Goal: Task Accomplishment & Management: Complete application form

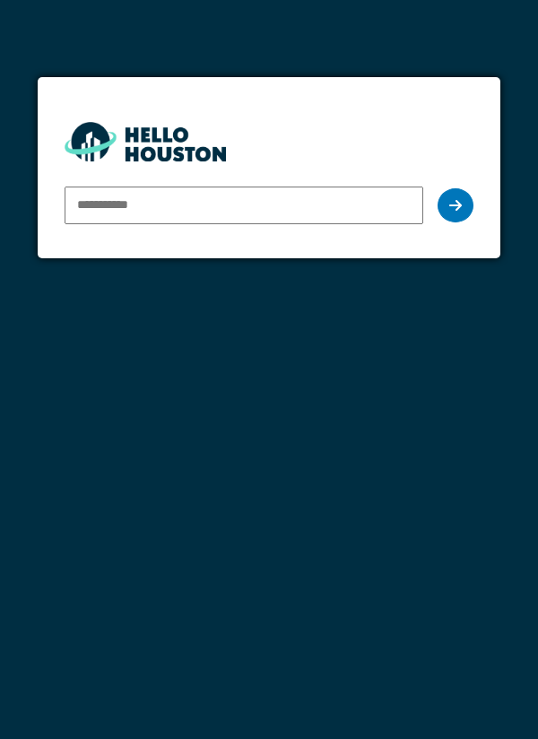
click at [358, 221] on input "email" at bounding box center [245, 206] width 360 height 38
click at [291, 209] on input "email" at bounding box center [245, 206] width 360 height 38
click at [354, 208] on input "email" at bounding box center [245, 206] width 360 height 38
click at [362, 207] on input "email" at bounding box center [245, 206] width 360 height 38
click at [374, 209] on input "email" at bounding box center [245, 206] width 360 height 38
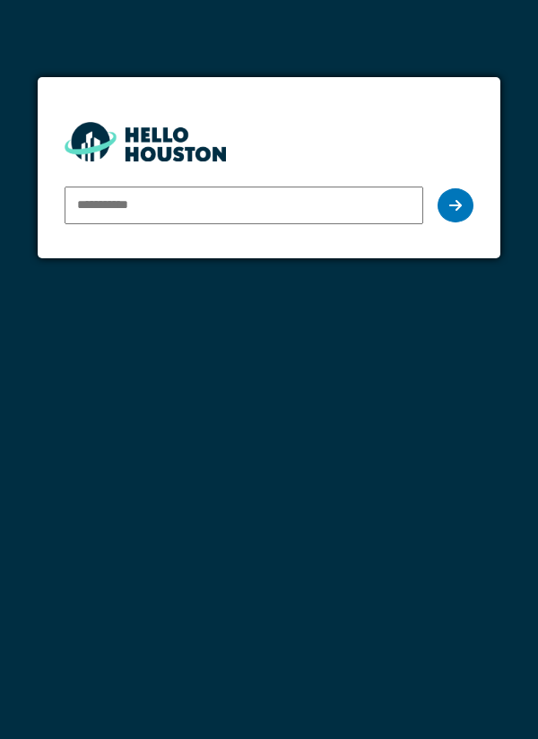
click at [226, 210] on input "email" at bounding box center [245, 206] width 360 height 38
click at [251, 211] on input "email" at bounding box center [245, 206] width 360 height 38
click at [294, 212] on input "email" at bounding box center [245, 206] width 360 height 38
click at [300, 210] on input "email" at bounding box center [245, 206] width 360 height 38
click at [324, 222] on input "email" at bounding box center [245, 206] width 360 height 38
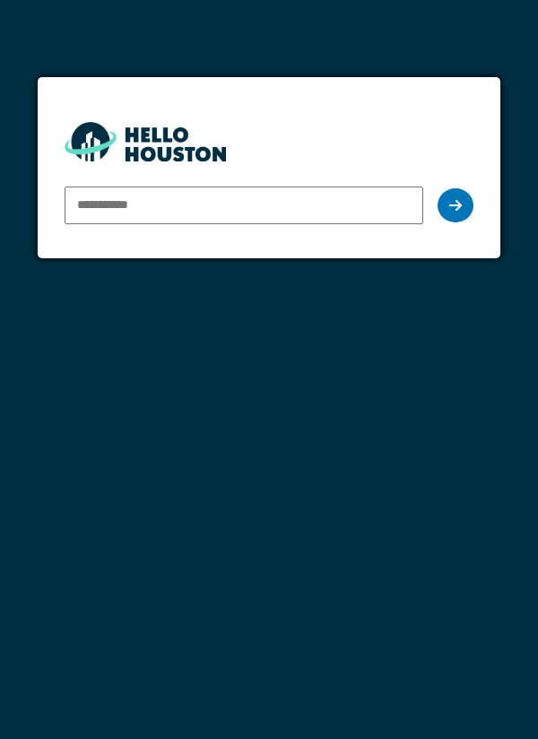
click at [353, 208] on input "email" at bounding box center [245, 206] width 360 height 38
click at [473, 202] on div at bounding box center [456, 205] width 36 height 34
click at [449, 211] on div at bounding box center [456, 205] width 36 height 34
click at [333, 209] on input "email" at bounding box center [245, 206] width 360 height 38
click at [325, 210] on input "email" at bounding box center [245, 206] width 360 height 38
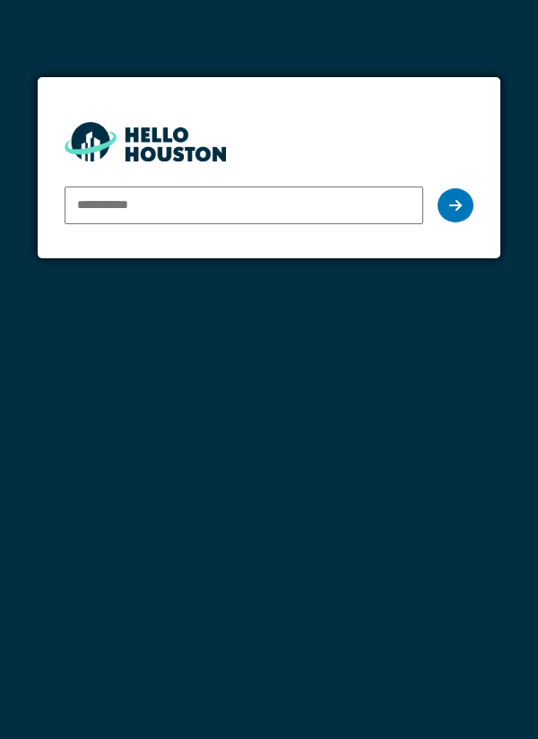
click at [316, 205] on input "email" at bounding box center [245, 206] width 360 height 38
click at [327, 203] on input "email" at bounding box center [245, 206] width 360 height 38
click at [323, 209] on input "email" at bounding box center [245, 206] width 360 height 38
click at [326, 205] on input "email" at bounding box center [245, 206] width 360 height 38
click at [288, 209] on input "email" at bounding box center [245, 206] width 360 height 38
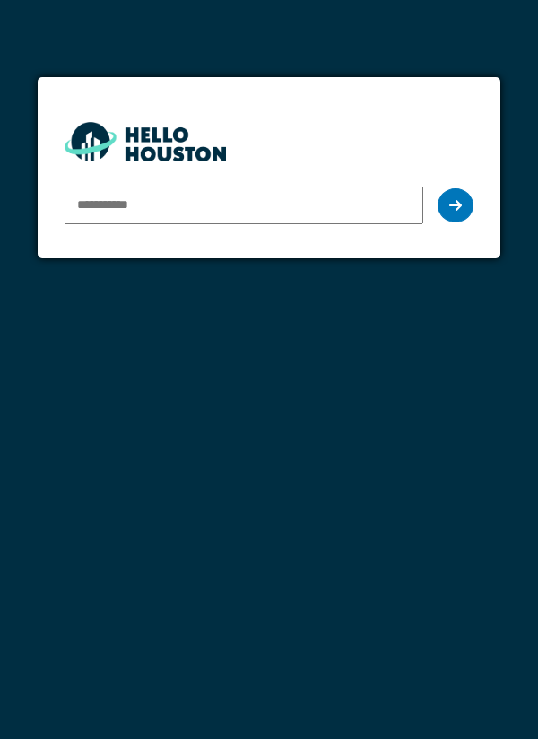
click at [205, 208] on input "email" at bounding box center [245, 206] width 360 height 38
click at [179, 205] on input "email" at bounding box center [245, 206] width 360 height 38
click at [181, 220] on input "email" at bounding box center [245, 206] width 360 height 38
click at [281, 310] on div "You don't seem to have an account yet. Please follow the link given by your com…" at bounding box center [269, 369] width 538 height 739
click at [285, 211] on input "email" at bounding box center [245, 206] width 360 height 38
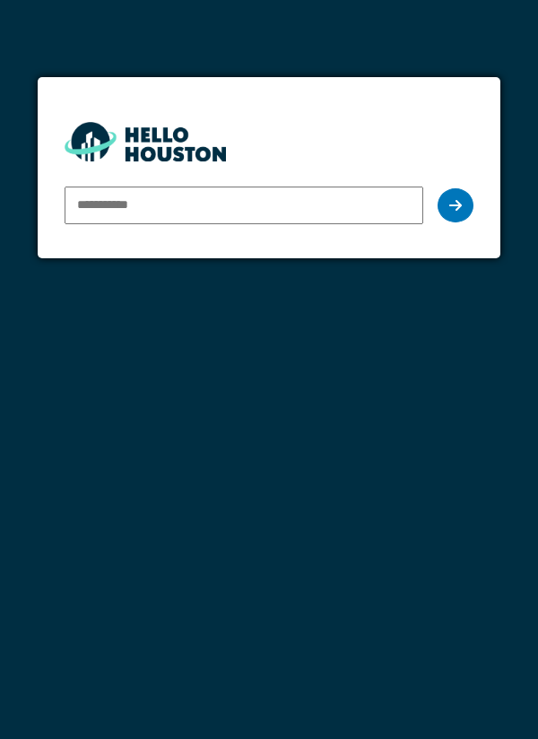
click at [321, 208] on input "email" at bounding box center [245, 206] width 360 height 38
click at [454, 211] on icon at bounding box center [455, 205] width 13 height 14
click at [449, 212] on div at bounding box center [456, 205] width 36 height 34
click at [458, 208] on icon at bounding box center [455, 205] width 13 height 14
click at [327, 210] on input "email" at bounding box center [245, 206] width 360 height 38
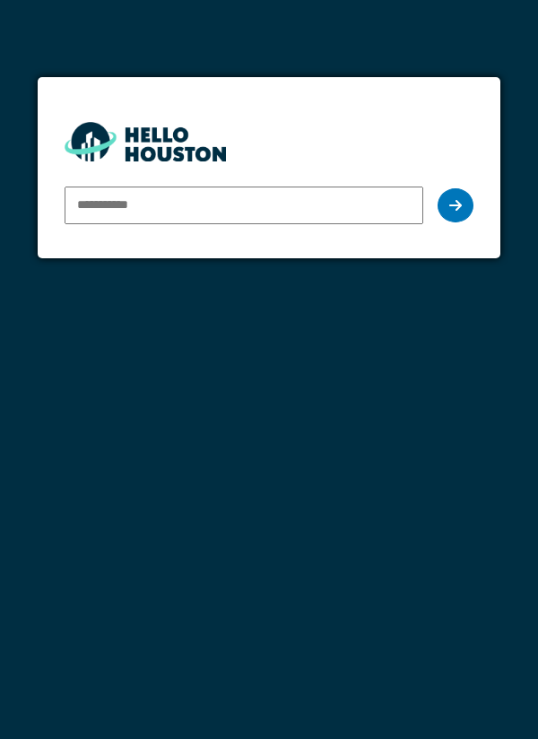
click at [326, 207] on input "email" at bounding box center [245, 206] width 360 height 38
type input "**********"
click at [451, 218] on div at bounding box center [456, 205] width 36 height 34
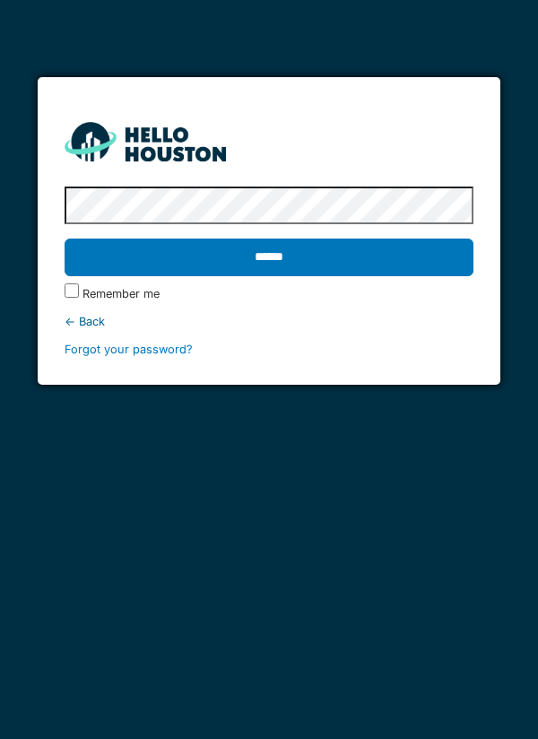
click at [332, 264] on input "******" at bounding box center [270, 258] width 410 height 38
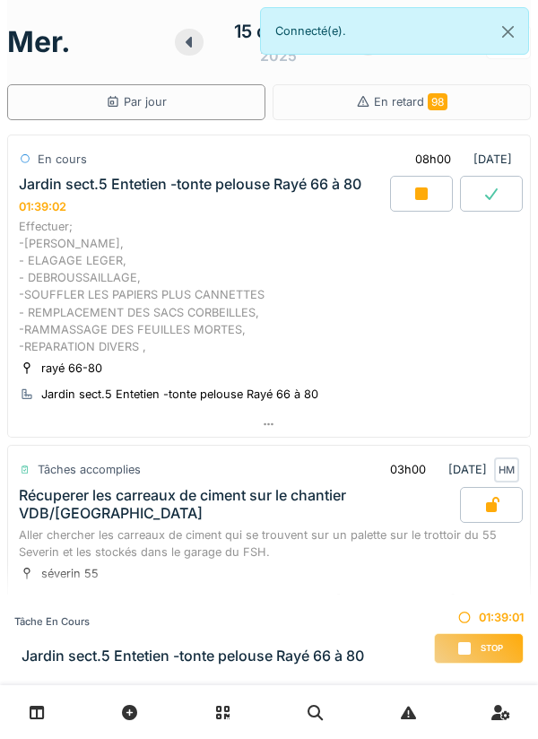
click at [432, 203] on div at bounding box center [421, 194] width 63 height 36
